Goal: Download file/media

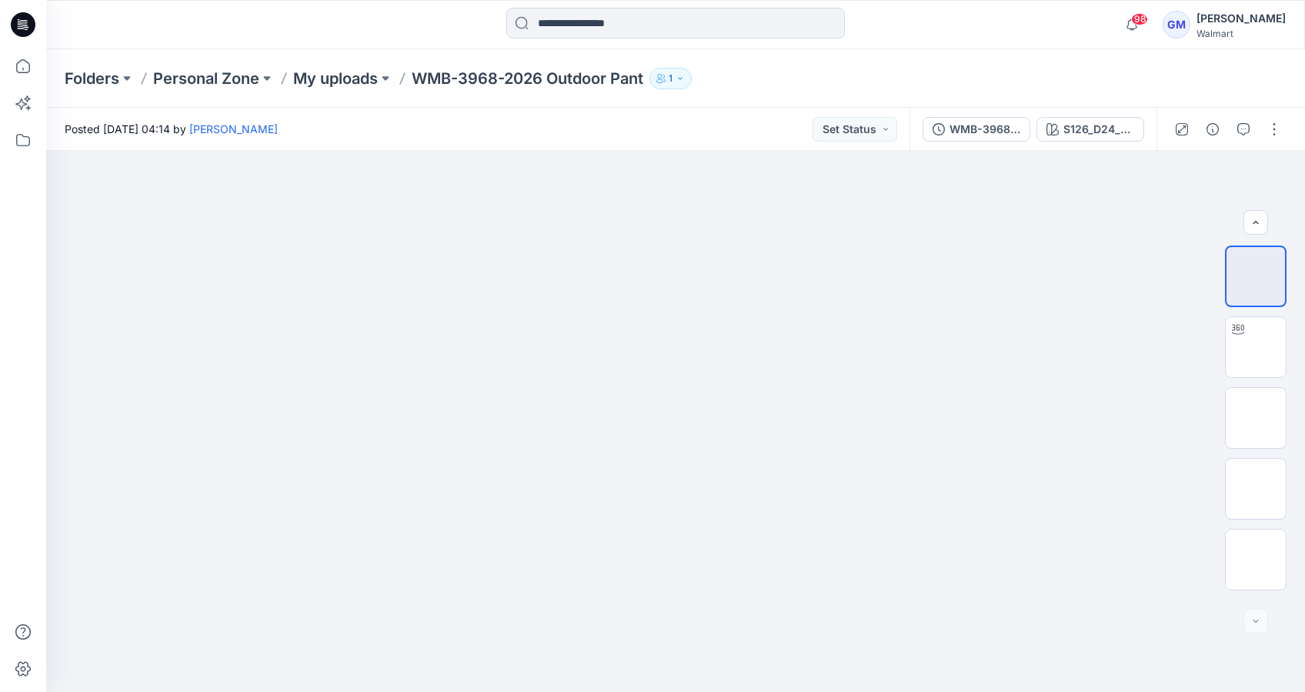
scroll to position [205, 0]
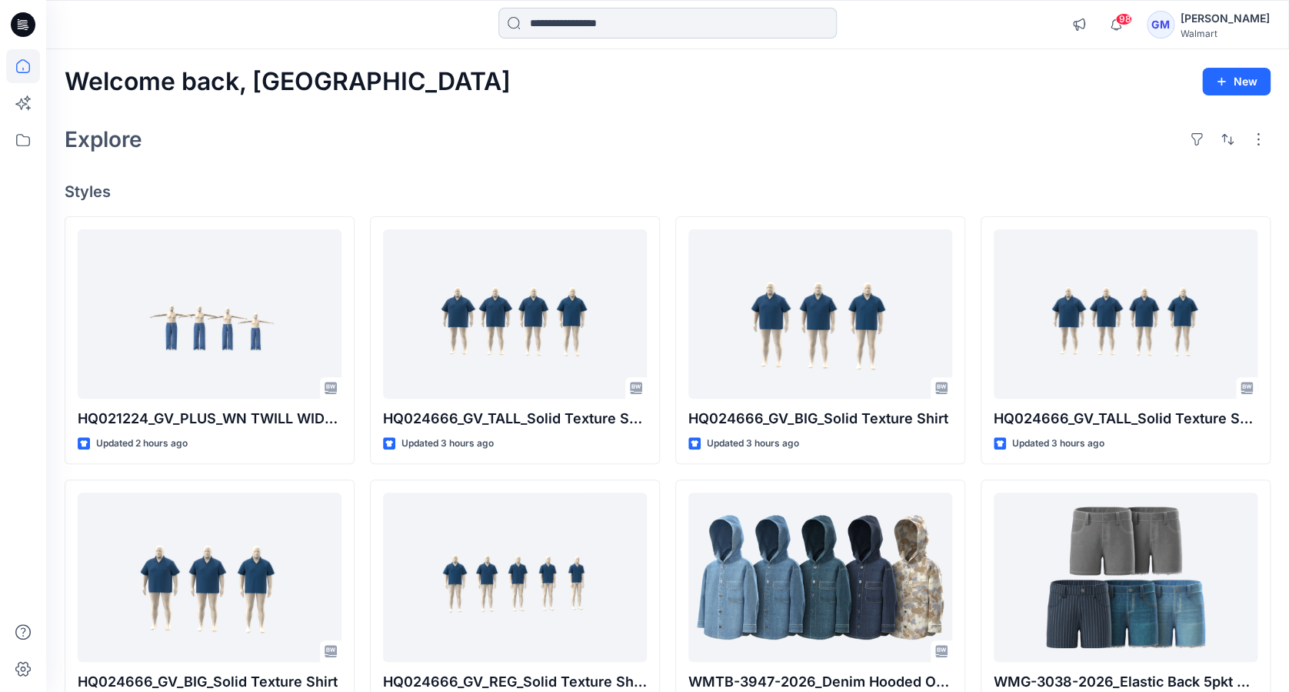
click at [583, 26] on input at bounding box center [667, 23] width 338 height 31
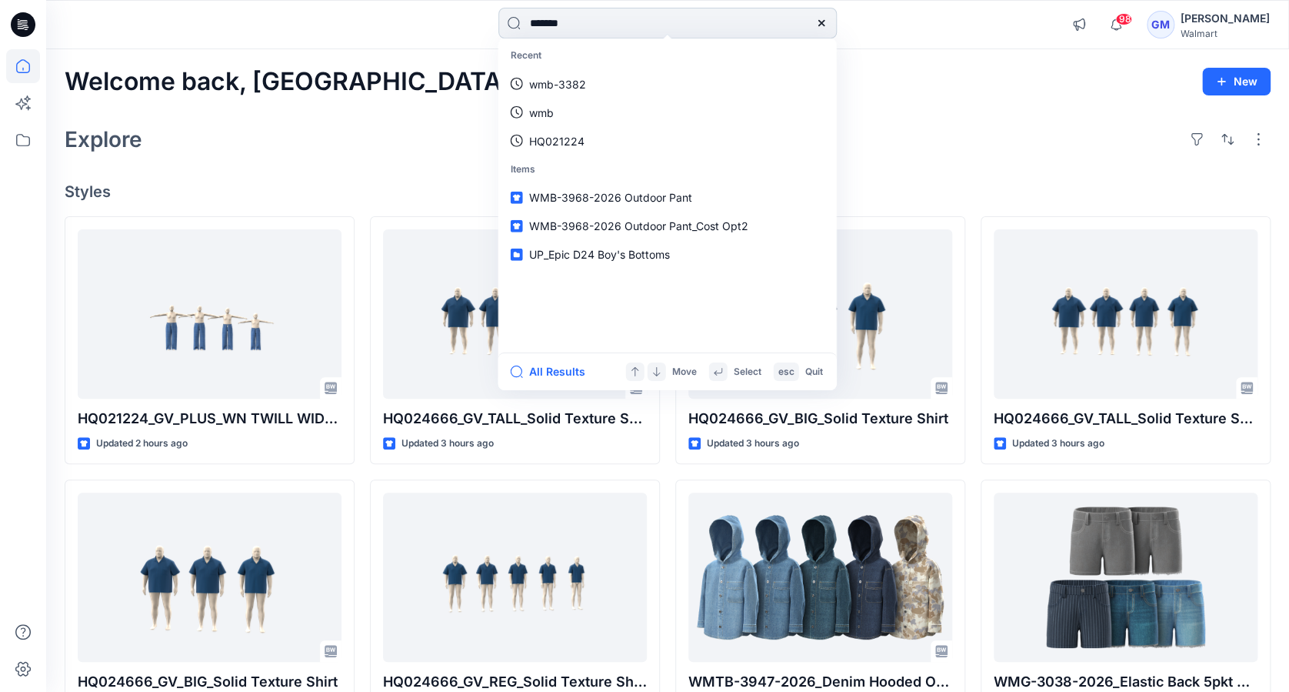
type input "********"
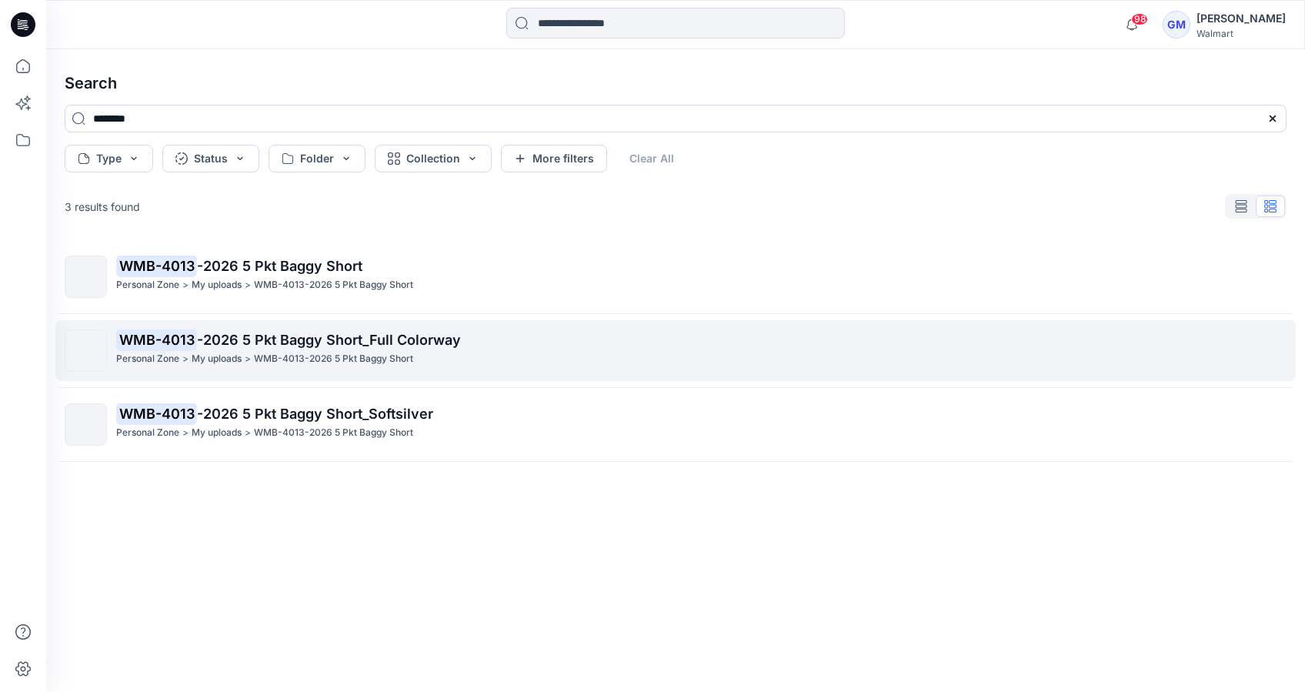
click at [240, 352] on p "My uploads" at bounding box center [217, 359] width 50 height 16
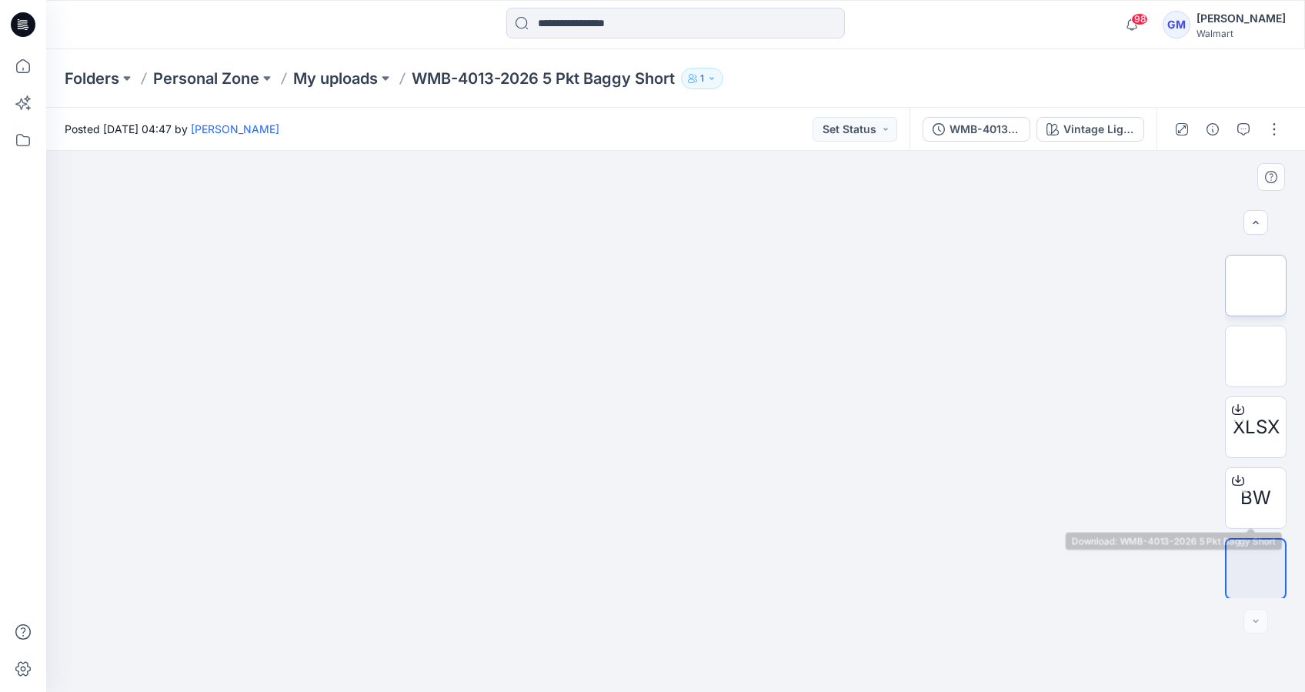
scroll to position [205, 0]
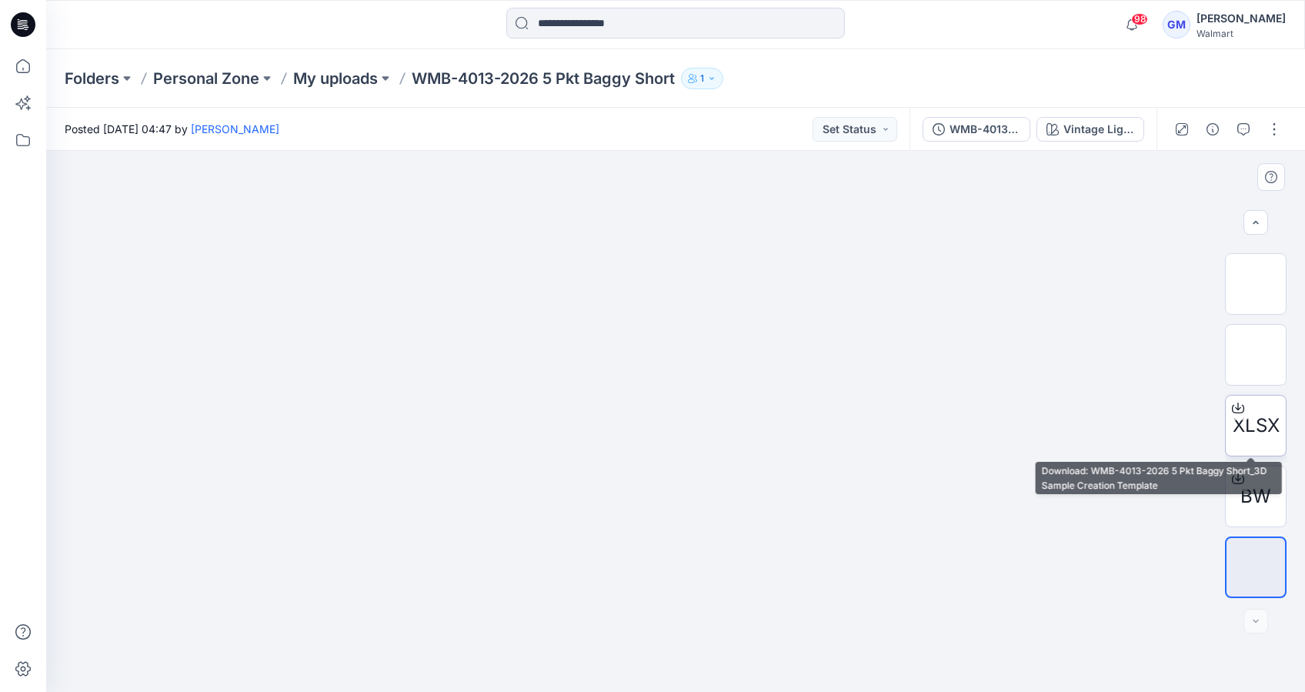
click at [1265, 423] on span "XLSX" at bounding box center [1255, 426] width 47 height 28
